Goal: Task Accomplishment & Management: Use online tool/utility

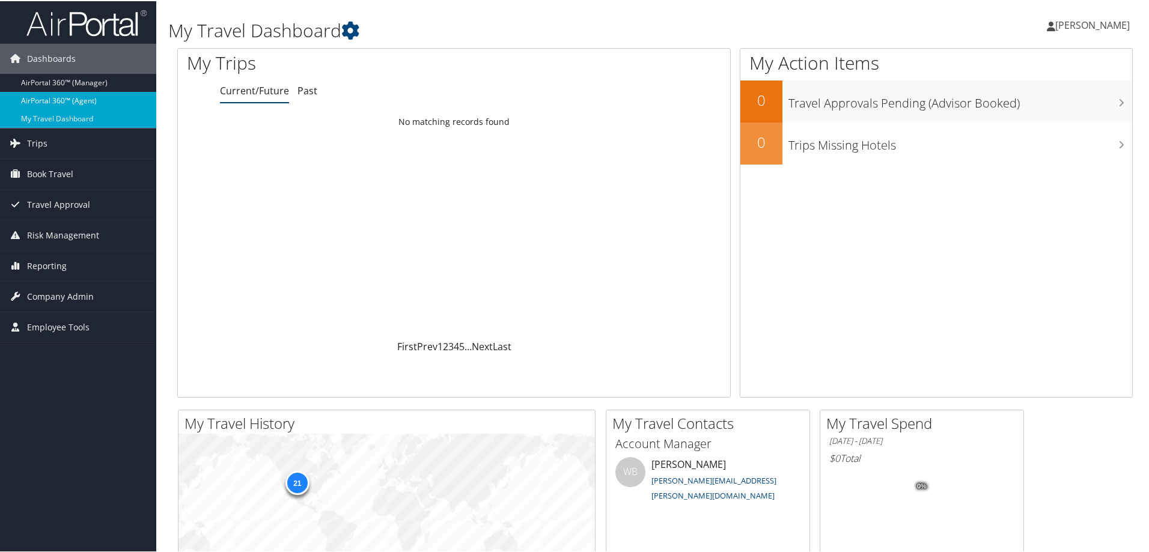
click at [85, 100] on link "AirPortal 360™ (Agent)" at bounding box center [78, 100] width 156 height 18
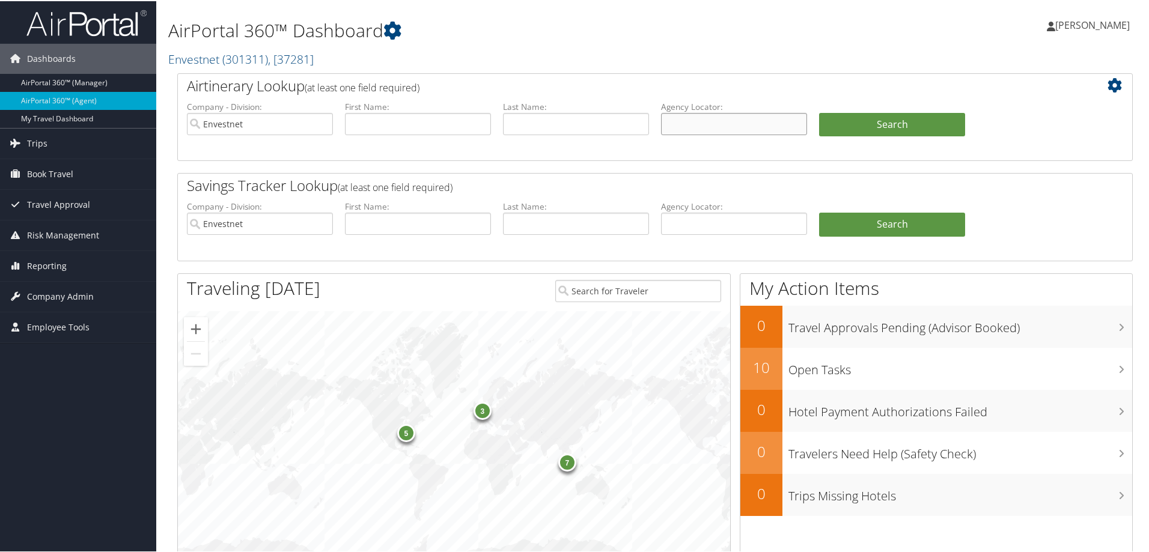
click at [691, 128] on input "text" at bounding box center [734, 123] width 146 height 22
paste input "BSDDZQ"
type input "BSDDZQ"
click at [323, 123] on input "Envestnet" at bounding box center [260, 123] width 146 height 22
click at [876, 121] on button "Search" at bounding box center [892, 124] width 146 height 24
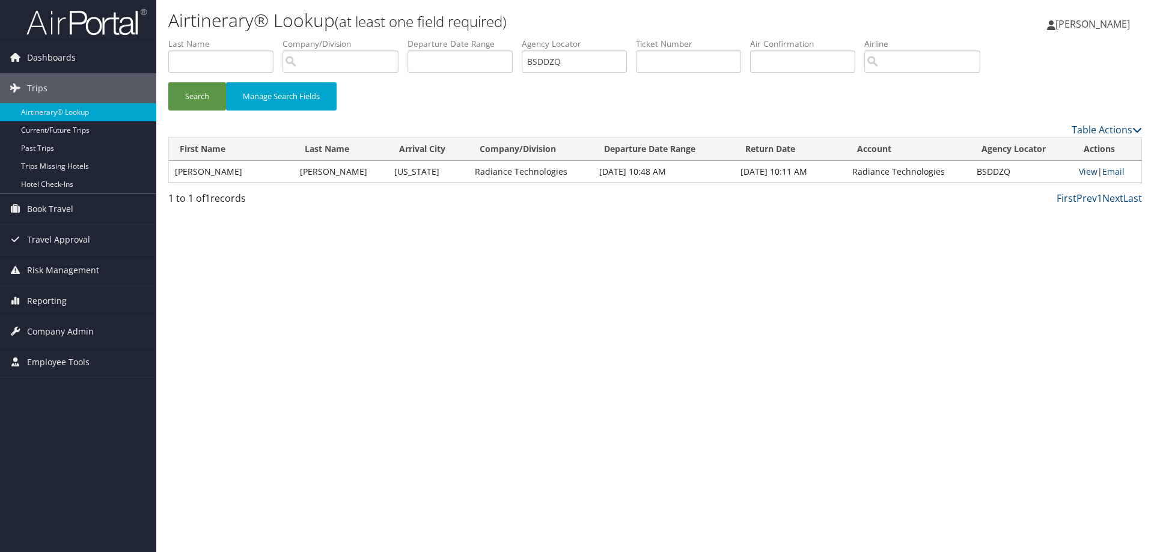
click at [1079, 168] on link "View" at bounding box center [1088, 171] width 19 height 11
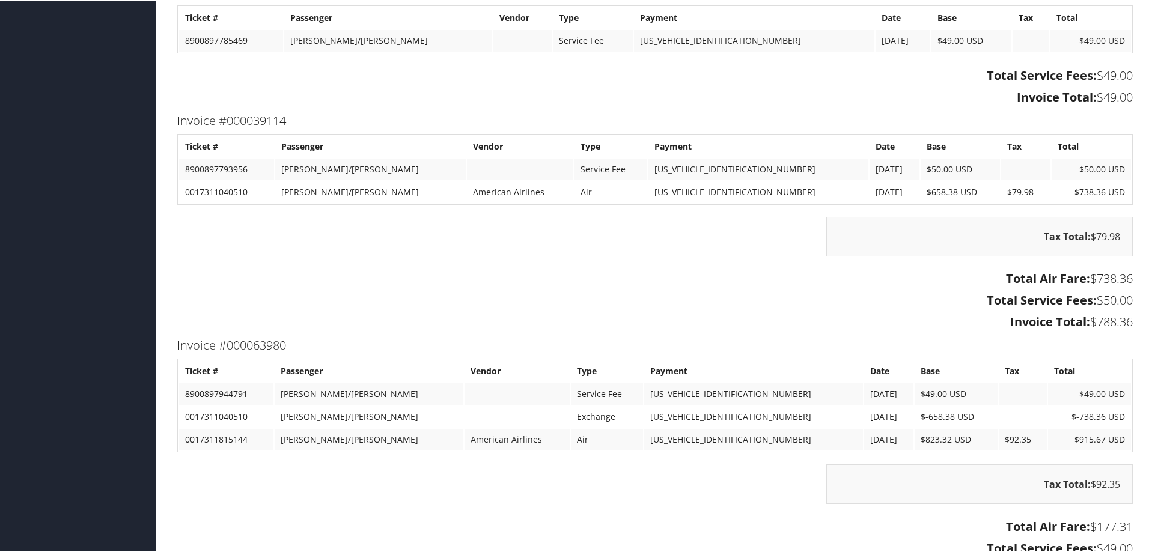
scroll to position [1297, 0]
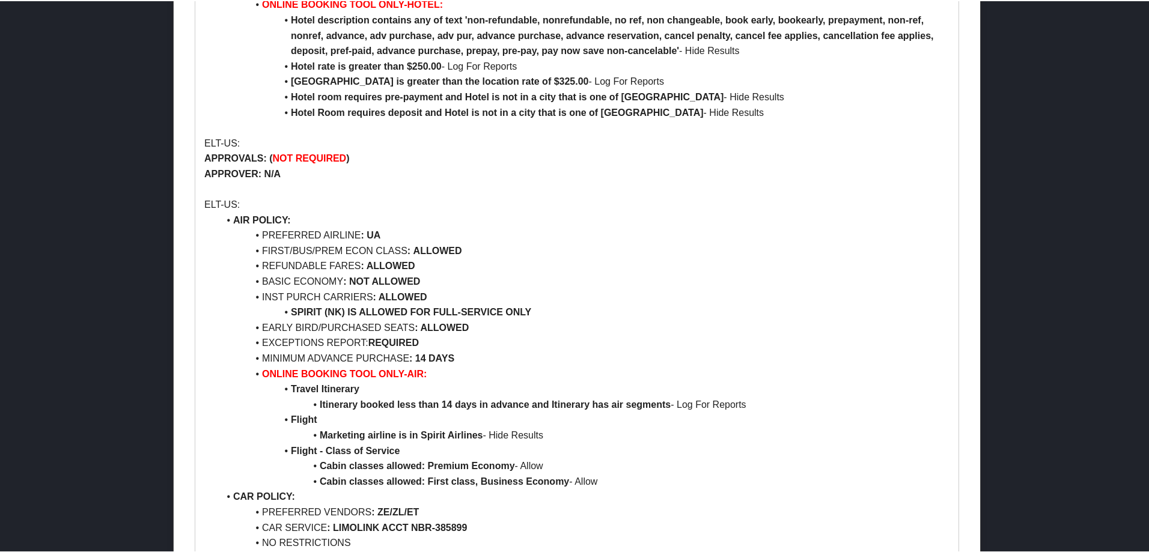
scroll to position [1683, 0]
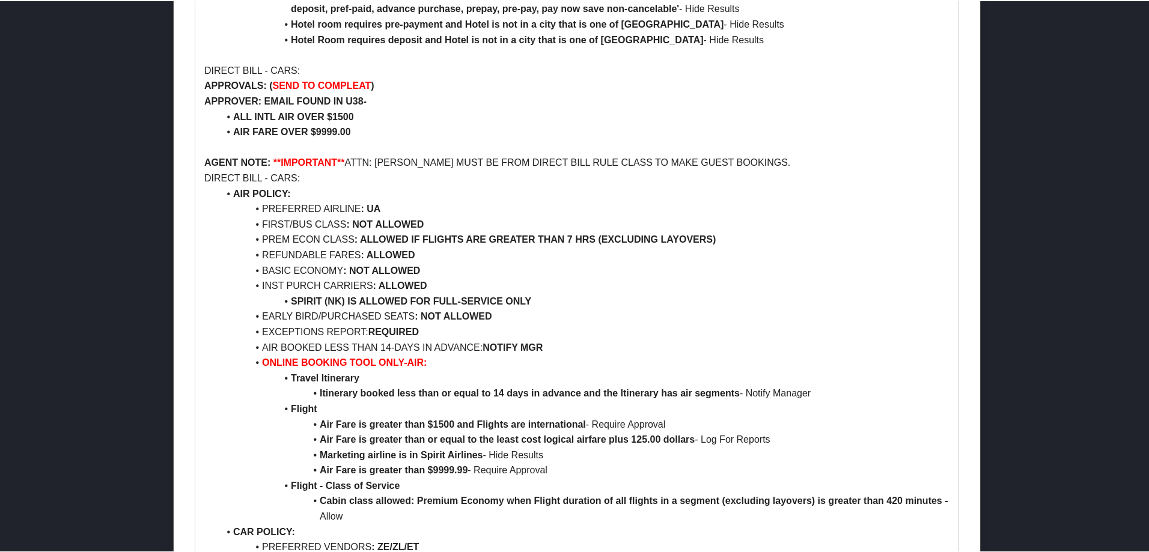
scroll to position [2344, 0]
